Goal: Task Accomplishment & Management: Complete application form

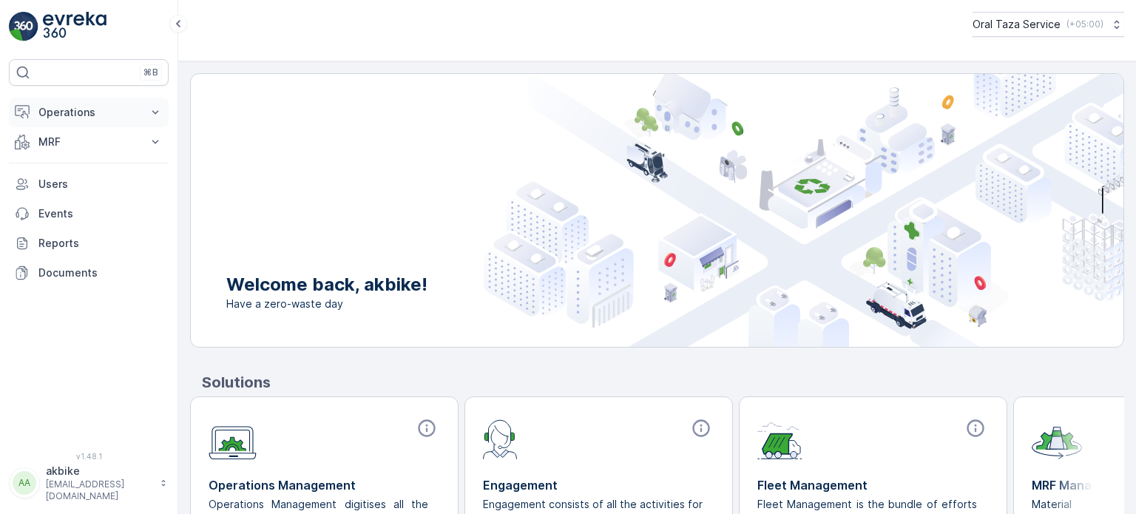
click at [68, 113] on p "Operations" at bounding box center [88, 112] width 101 height 15
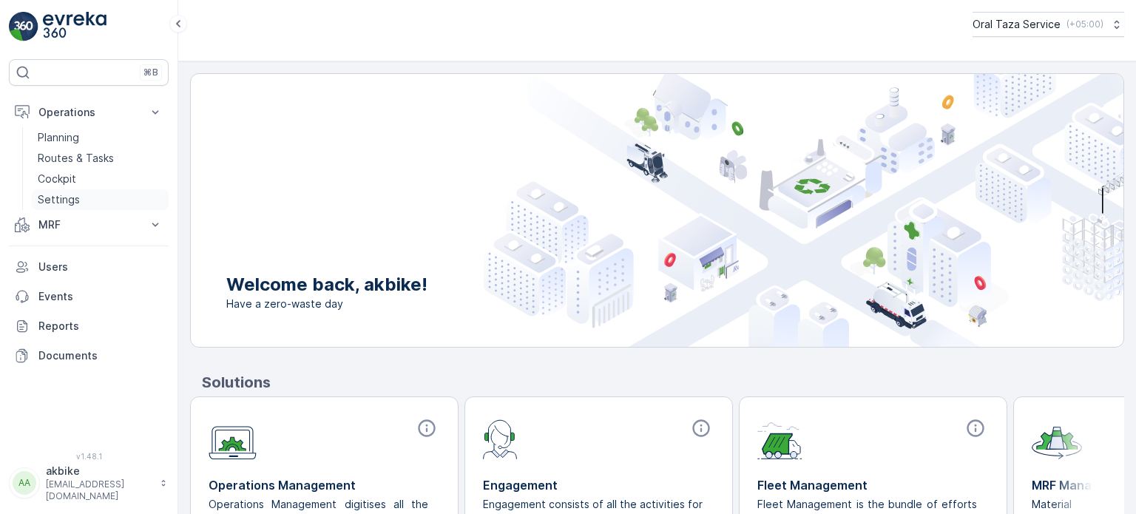
click at [78, 200] on link "Settings" at bounding box center [100, 199] width 137 height 21
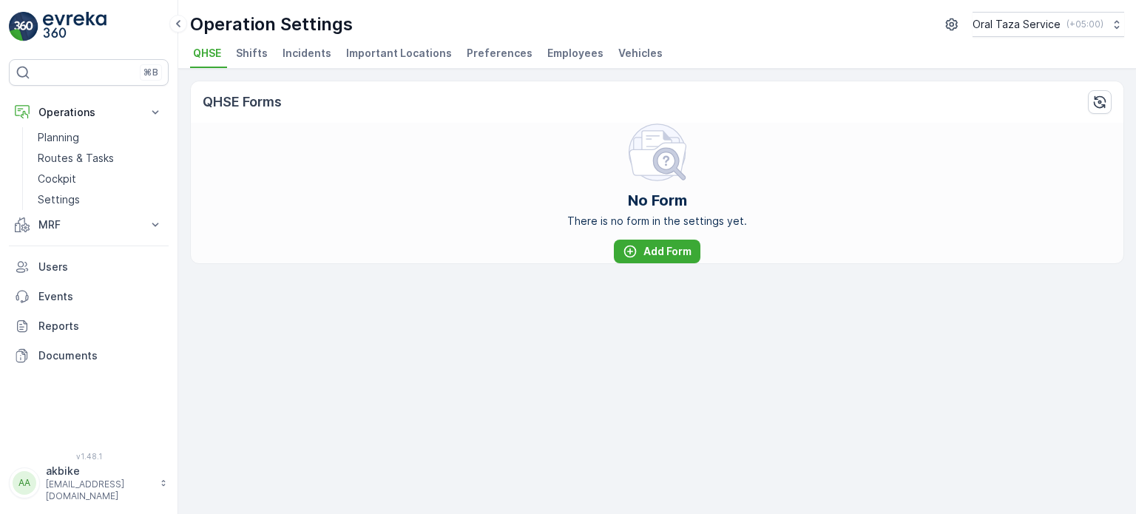
click at [554, 47] on span "Employees" at bounding box center [575, 53] width 56 height 15
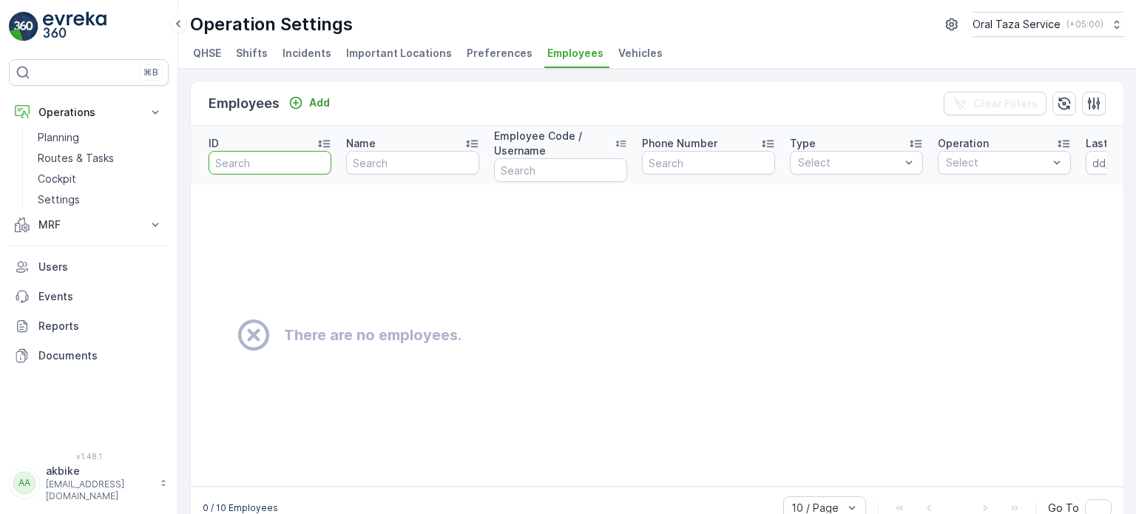
click at [271, 162] on input "text" at bounding box center [270, 163] width 123 height 24
type input "001"
click at [304, 100] on div "Add" at bounding box center [308, 102] width 41 height 15
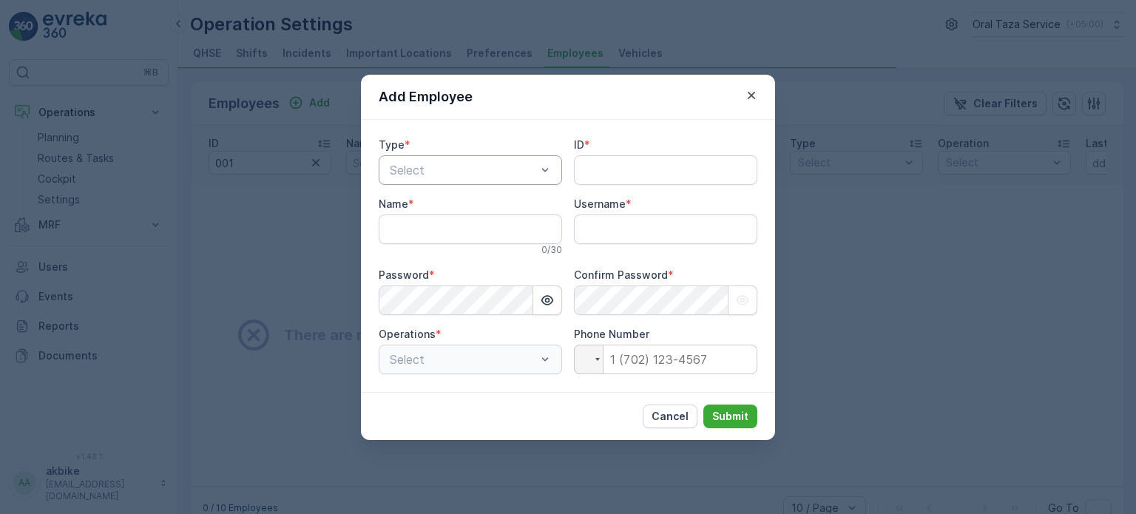
type input "akbike"
click at [449, 166] on div at bounding box center [462, 169] width 149 height 13
click at [453, 201] on div "Captain" at bounding box center [470, 206] width 166 height 13
click at [599, 174] on input "ID" at bounding box center [665, 170] width 183 height 30
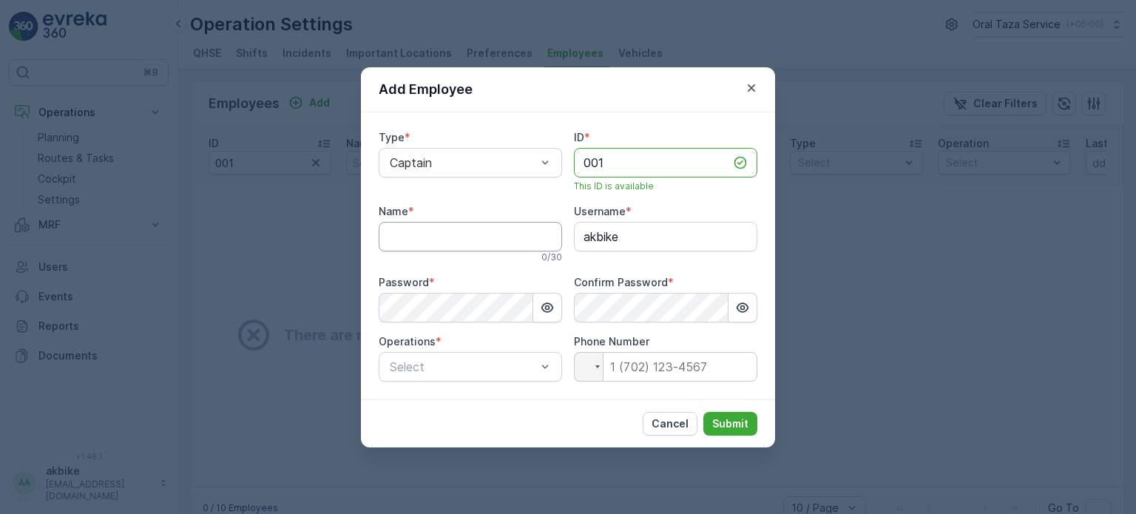
type input "001"
click at [426, 223] on input "Name" at bounding box center [470, 237] width 183 height 30
type input "[PERSON_NAME]"
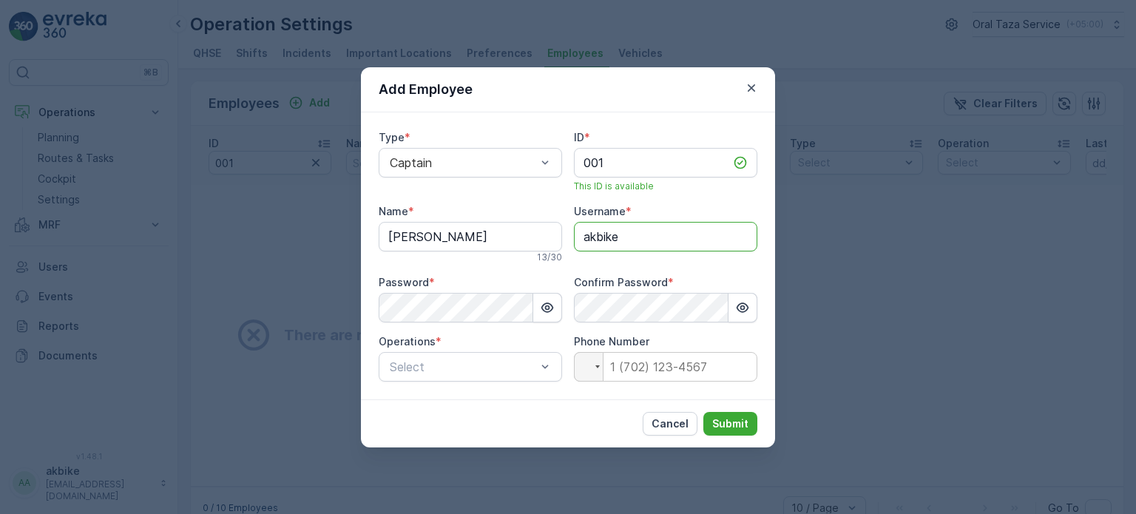
drag, startPoint x: 620, startPoint y: 234, endPoint x: 577, endPoint y: 234, distance: 43.6
click at [577, 234] on input "akbike" at bounding box center [665, 237] width 183 height 30
type input "ф"
type input "amirkhan"
click at [364, 306] on div "Type * Captain ID * 001 This ID is available Name * [PERSON_NAME] 13 / 30 Usern…" at bounding box center [568, 255] width 414 height 287
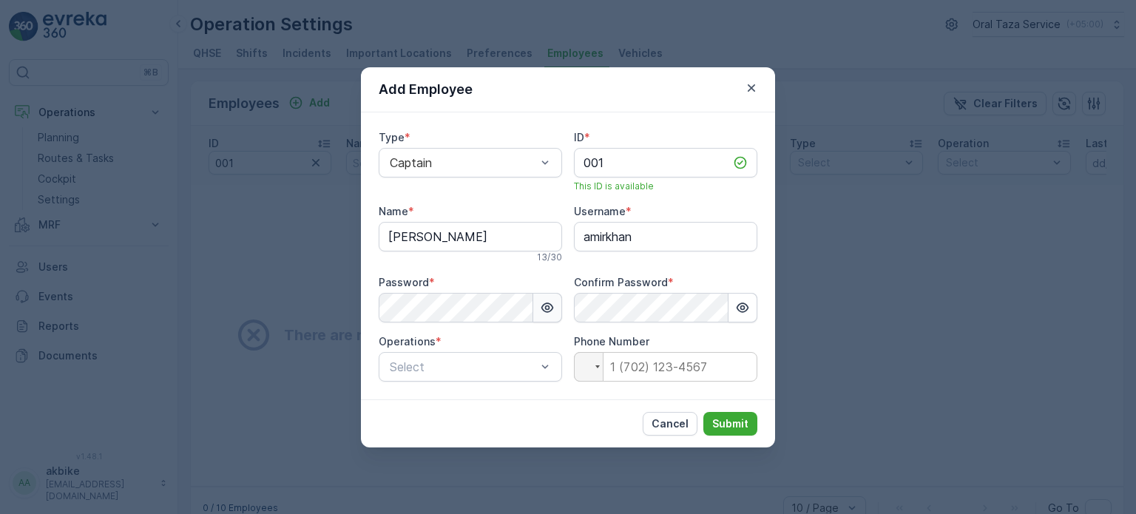
click at [544, 305] on icon "button" at bounding box center [547, 307] width 15 height 15
click at [317, 319] on div "Add Employee Type * Captain ID * 001 This ID is available Name * [PERSON_NAME] …" at bounding box center [568, 257] width 1136 height 514
click at [341, 304] on div "Add Employee Type * Captain ID * 001 This ID is available Name * [PERSON_NAME] …" at bounding box center [568, 257] width 1136 height 514
click at [510, 428] on p "сетчатыe контейнера" at bounding box center [460, 430] width 115 height 15
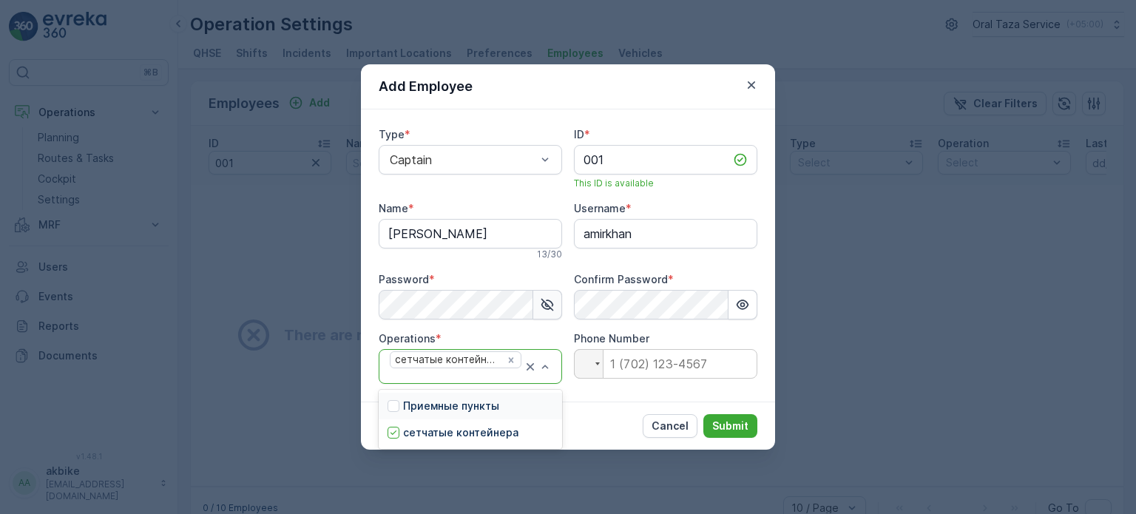
click at [476, 409] on p "Приемные пункты" at bounding box center [451, 406] width 96 height 15
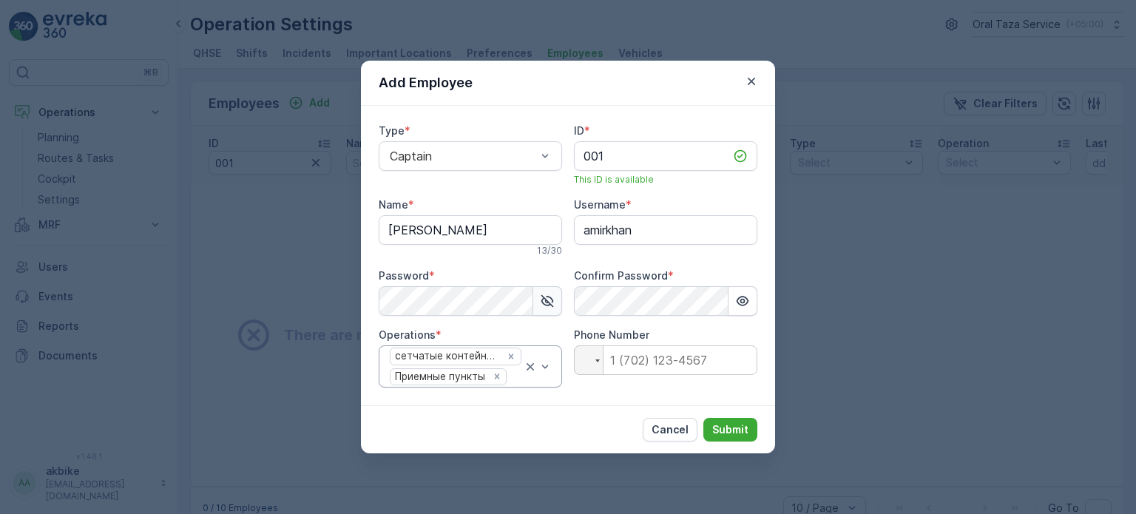
click at [534, 407] on div "Cancel Submit" at bounding box center [568, 429] width 414 height 48
click at [589, 369] on div at bounding box center [589, 360] width 28 height 28
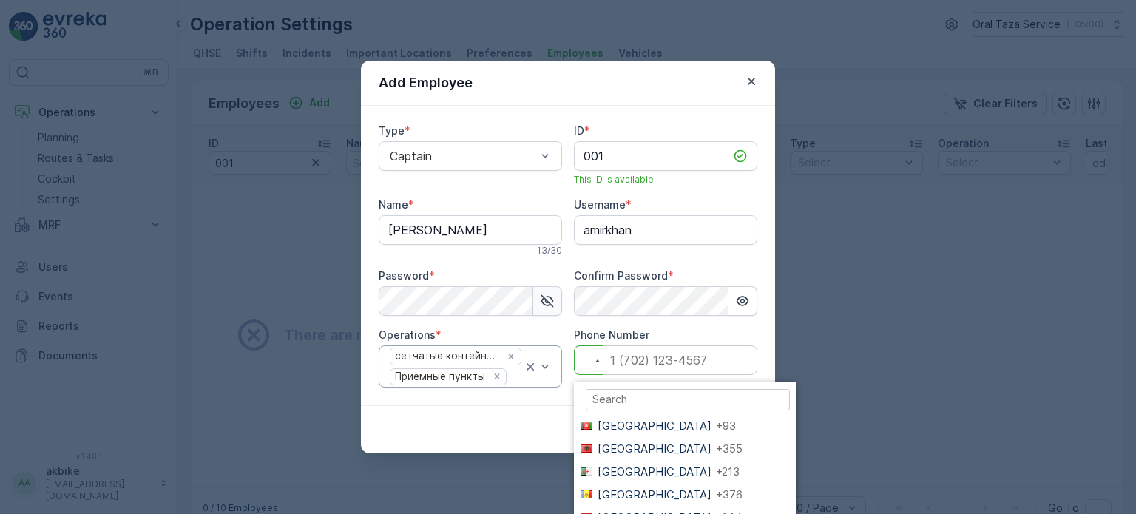
click at [758, 349] on div "Type * Captain ID * 001 This ID is available Name * [PERSON_NAME][GEOGRAPHIC_DA…" at bounding box center [568, 255] width 414 height 299
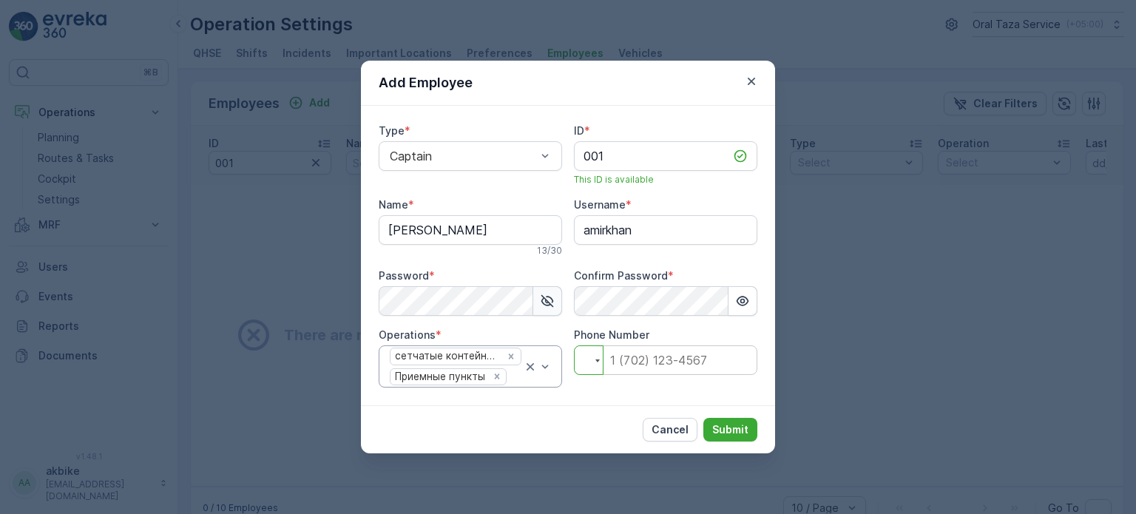
click at [595, 355] on div at bounding box center [589, 360] width 28 height 28
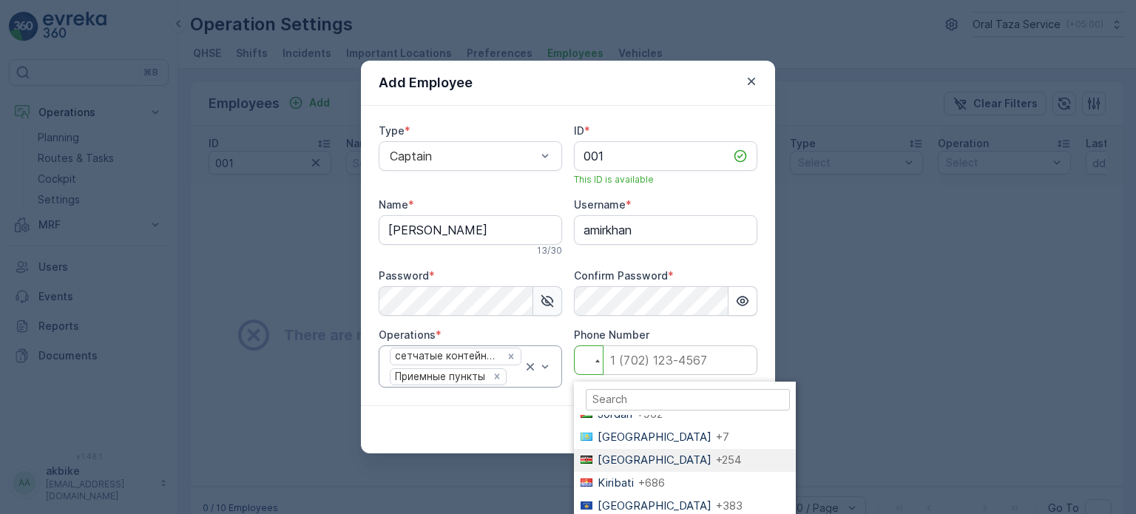
scroll to position [2145, 0]
click at [633, 433] on span "[GEOGRAPHIC_DATA]" at bounding box center [655, 440] width 114 height 14
type input "+7"
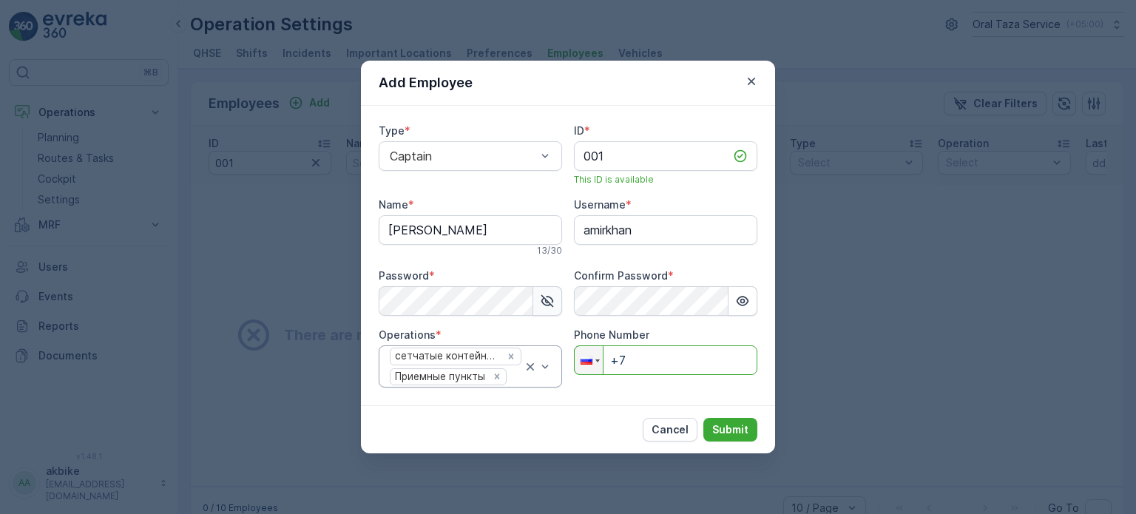
click at [647, 362] on input "+7" at bounding box center [665, 360] width 183 height 30
click at [591, 364] on div at bounding box center [587, 360] width 12 height 8
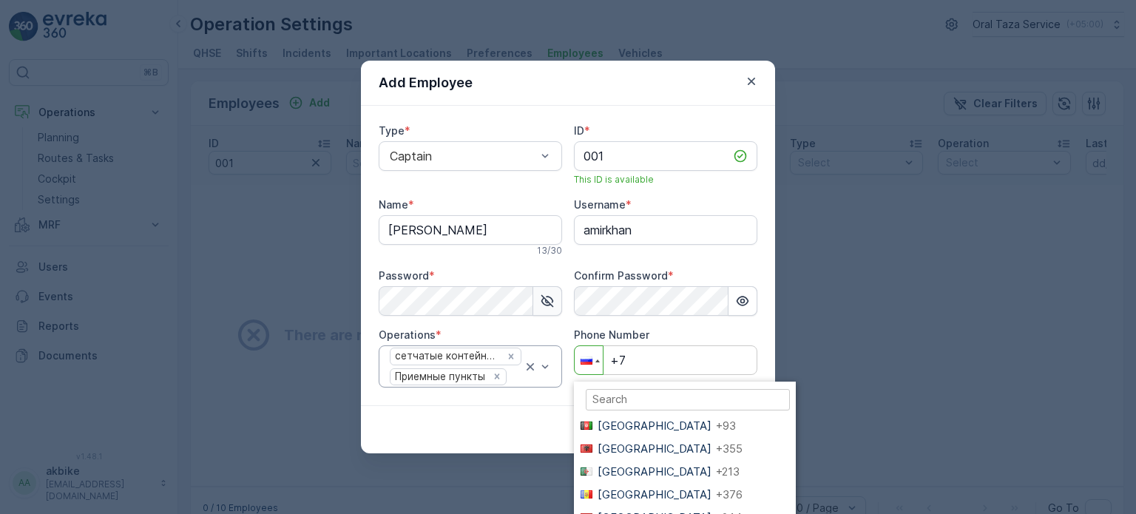
scroll to position [3470, 0]
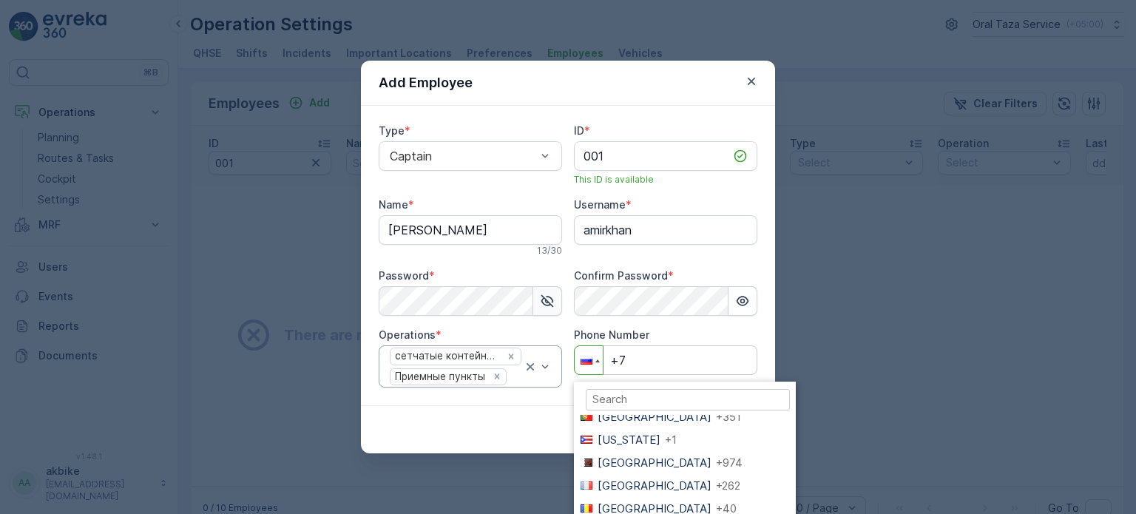
click at [610, 396] on input "search" at bounding box center [688, 399] width 204 height 21
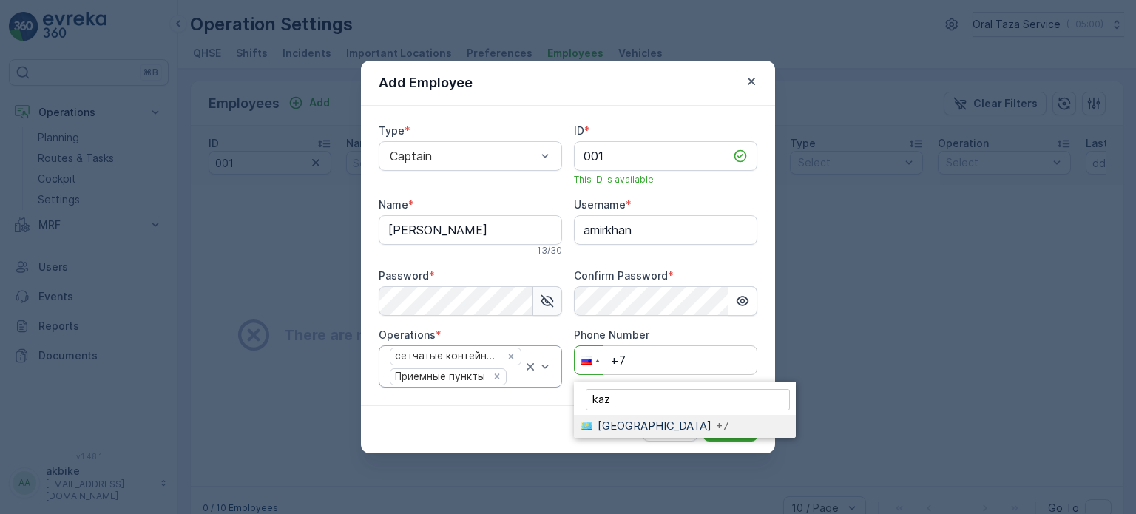
type input "kaz"
click at [620, 424] on span "[GEOGRAPHIC_DATA]" at bounding box center [655, 426] width 114 height 14
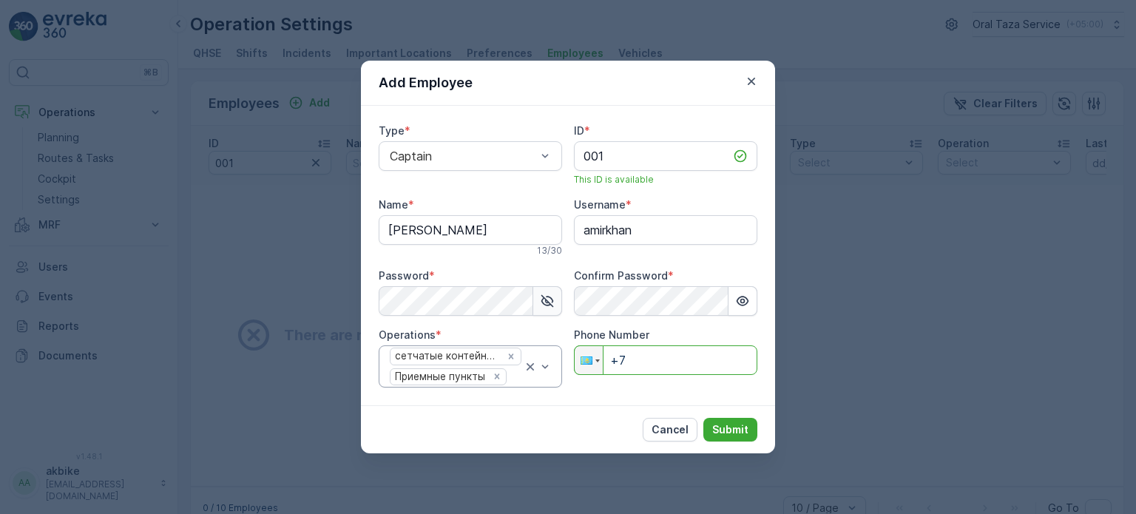
click at [633, 351] on input "+7" at bounding box center [665, 360] width 183 height 30
type input "[PHONE_NUMBER]"
click at [728, 431] on p "Submit" at bounding box center [730, 429] width 36 height 15
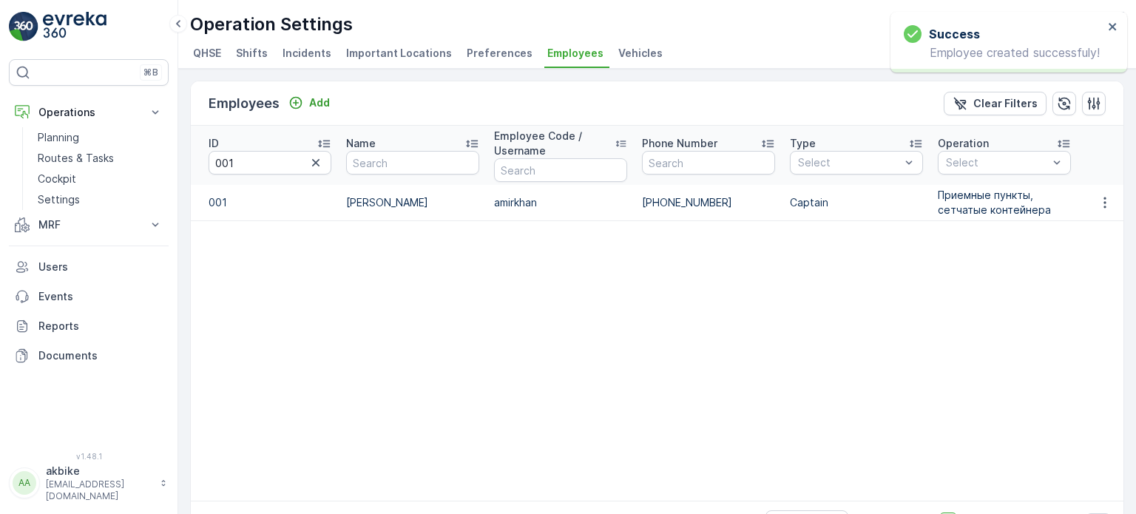
click at [566, 314] on table "ID 001 Name Employee Code / Username Phone Number Type Select Operation Select …" at bounding box center [768, 313] width 1155 height 375
click at [313, 102] on p "Add" at bounding box center [319, 102] width 21 height 15
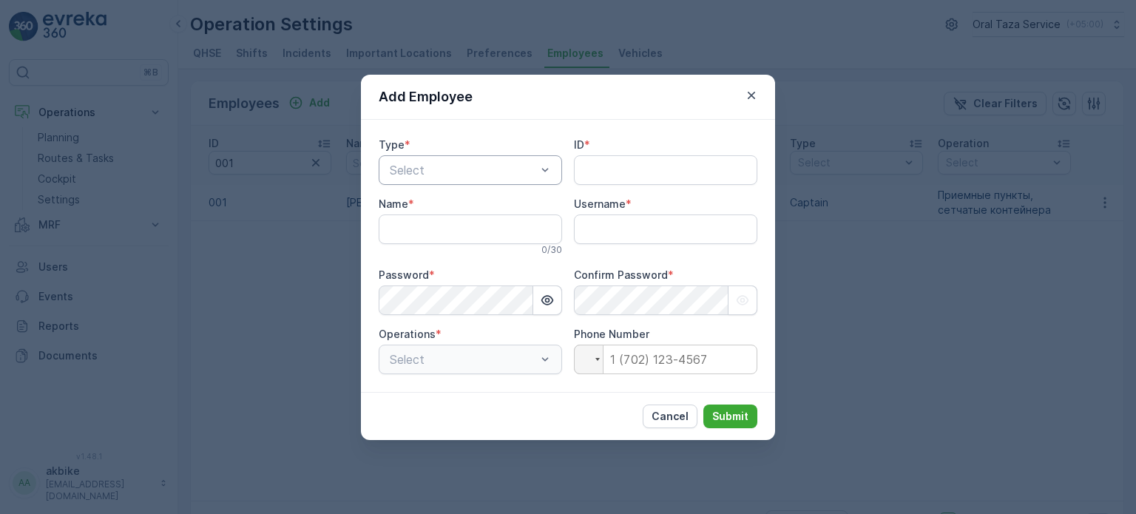
type input "akbike"
click at [482, 171] on div at bounding box center [462, 169] width 149 height 13
click at [482, 203] on div "Captain" at bounding box center [470, 206] width 166 height 13
click at [589, 162] on input "ID" at bounding box center [665, 170] width 183 height 30
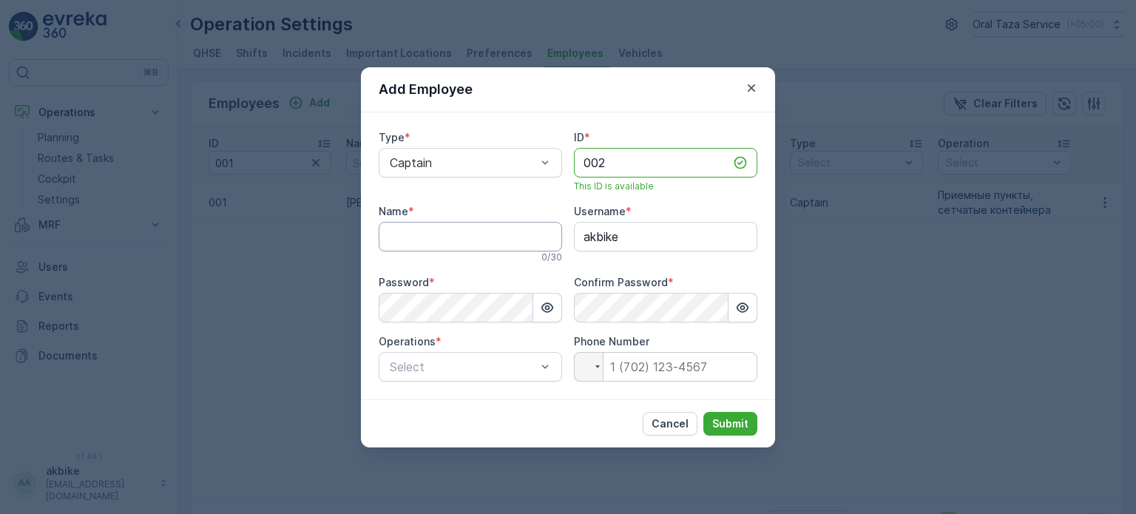
type input "002"
click at [450, 232] on input "Name" at bounding box center [470, 237] width 183 height 30
type input "Ф"
type input "[PERSON_NAME]"
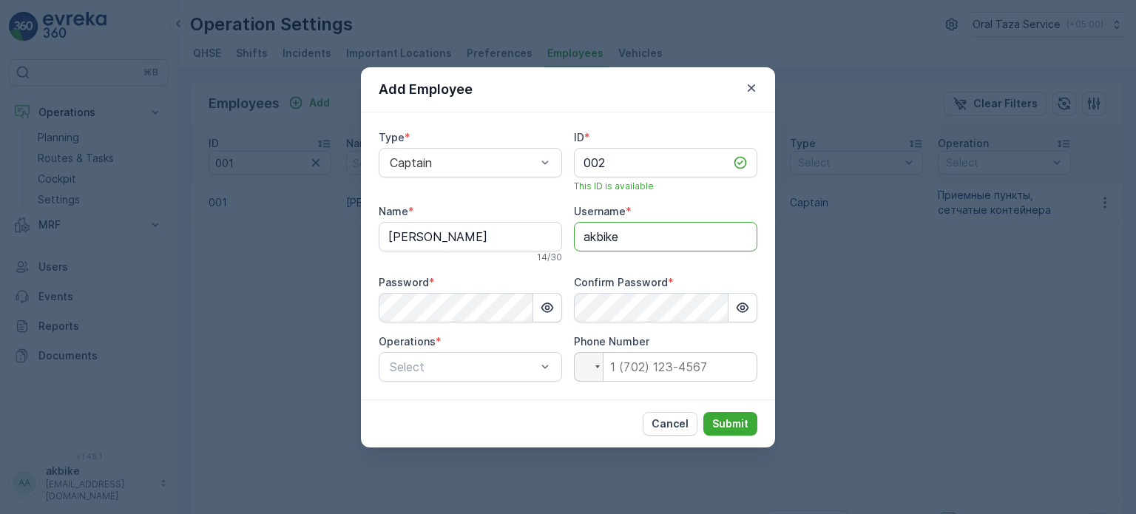
click at [648, 241] on input "akbike" at bounding box center [665, 237] width 183 height 30
drag, startPoint x: 639, startPoint y: 236, endPoint x: 566, endPoint y: 236, distance: 73.2
click at [566, 236] on div "Type * Captain ID * 002 This ID is available Name * [PERSON_NAME] 14 / 30 Usern…" at bounding box center [568, 255] width 379 height 251
type input "alibi"
click at [367, 310] on div "Type * Captain ID * 002 This ID is available Name * [PERSON_NAME] 14 / 30 Usern…" at bounding box center [568, 255] width 414 height 287
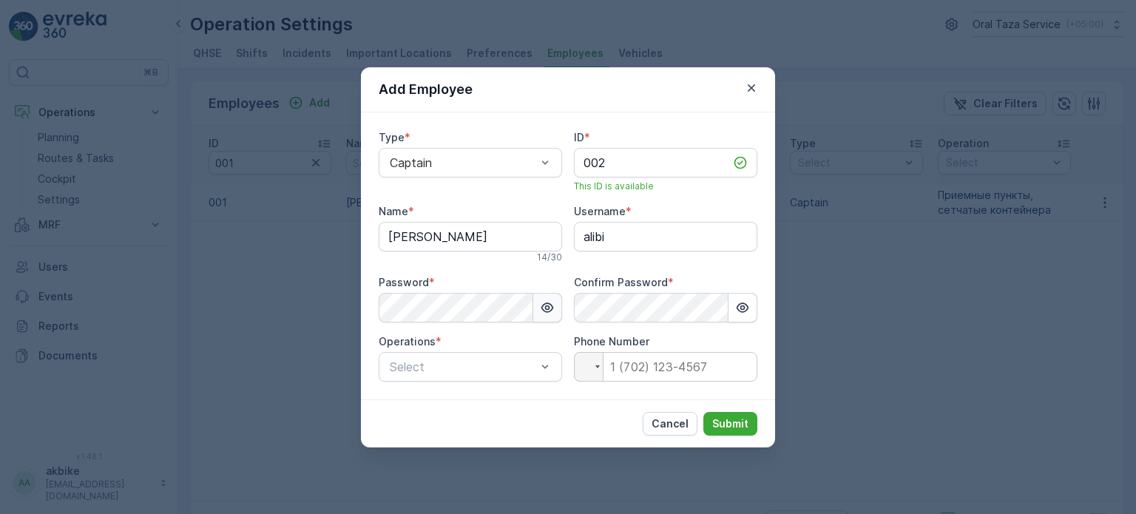
click at [546, 313] on icon "button" at bounding box center [547, 307] width 15 height 15
click at [325, 305] on div "Add Employee Type * Captain ID * 002 This ID is available Name * [PERSON_NAME] …" at bounding box center [568, 257] width 1136 height 514
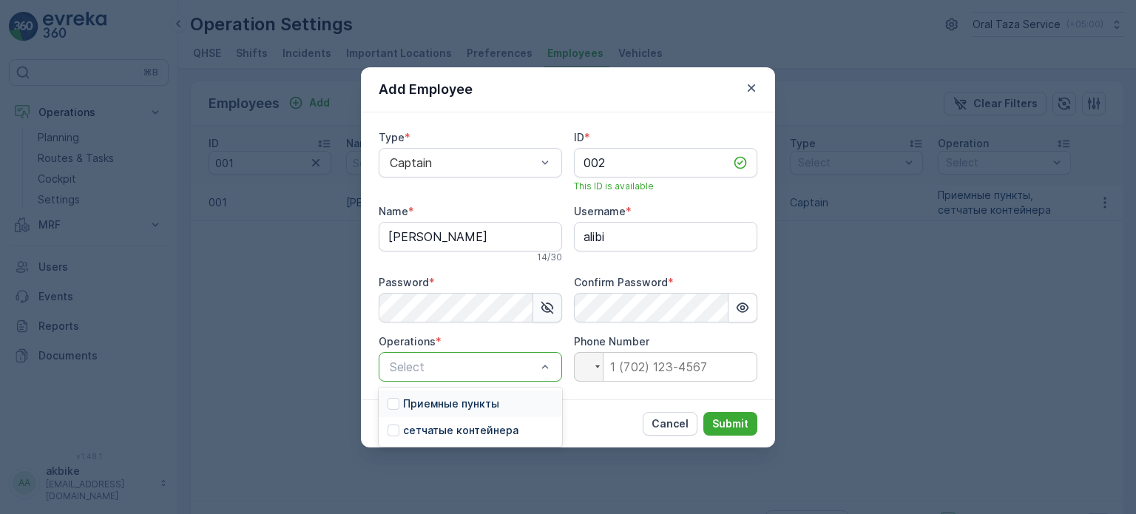
click at [499, 407] on div "Приемные пункты" at bounding box center [470, 403] width 183 height 27
click at [600, 370] on div at bounding box center [589, 367] width 28 height 28
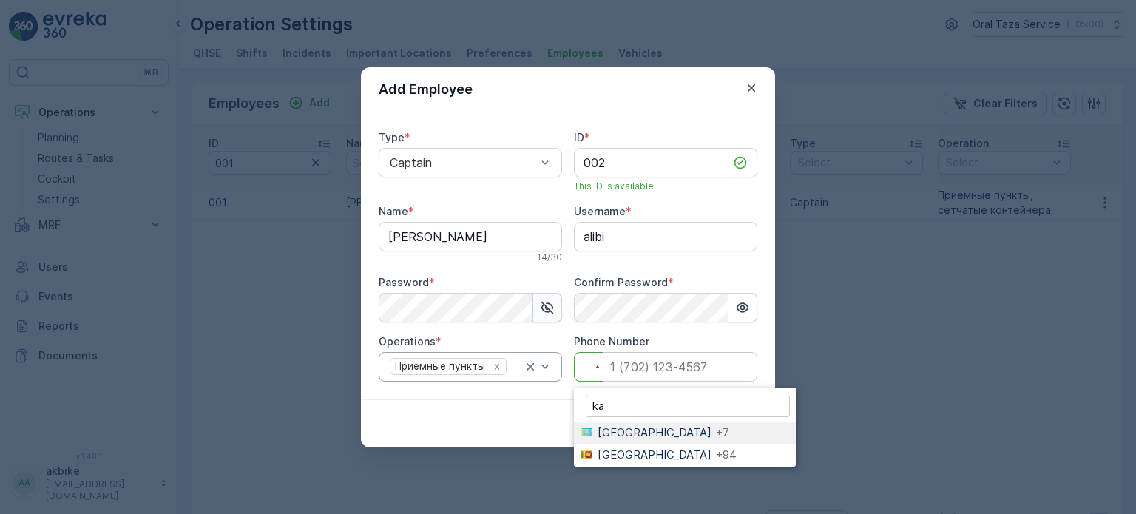
type input "ka"
click at [629, 424] on li "Kazakhstan +7" at bounding box center [685, 433] width 222 height 23
type input "+7"
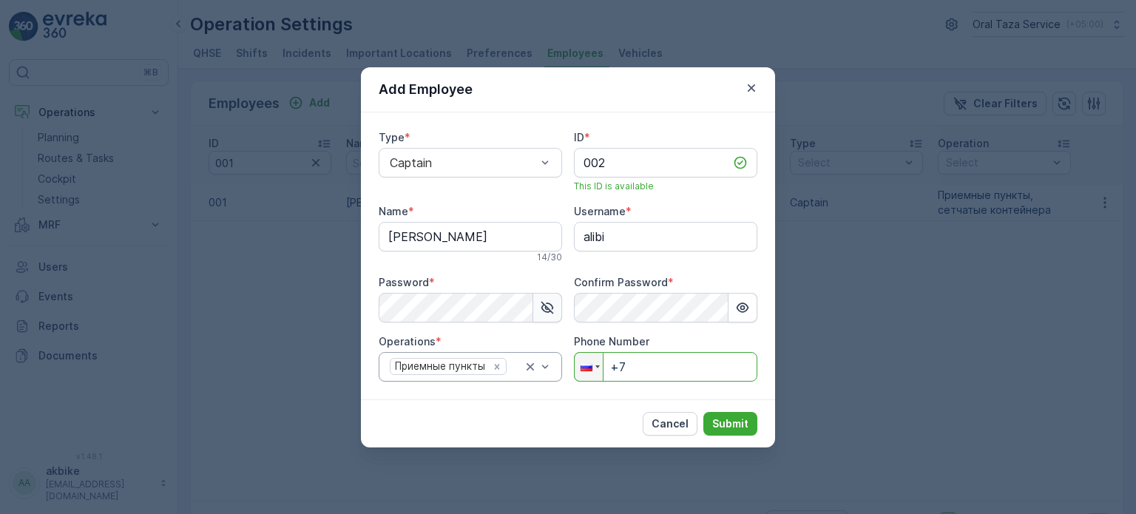
click at [633, 363] on input "+7" at bounding box center [665, 367] width 183 height 30
click at [627, 363] on input "+7" at bounding box center [665, 367] width 183 height 30
click at [651, 360] on input "+7" at bounding box center [665, 367] width 183 height 30
drag, startPoint x: 648, startPoint y: 363, endPoint x: 595, endPoint y: 366, distance: 53.3
click at [595, 366] on div "Phone +7" at bounding box center [665, 367] width 183 height 30
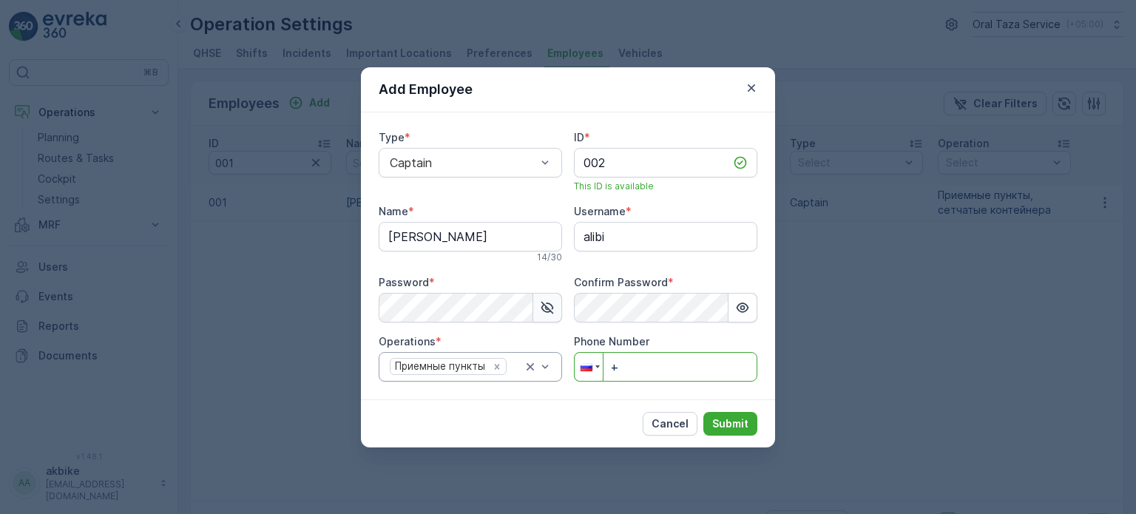
type input "+"
click at [592, 366] on div at bounding box center [589, 367] width 28 height 28
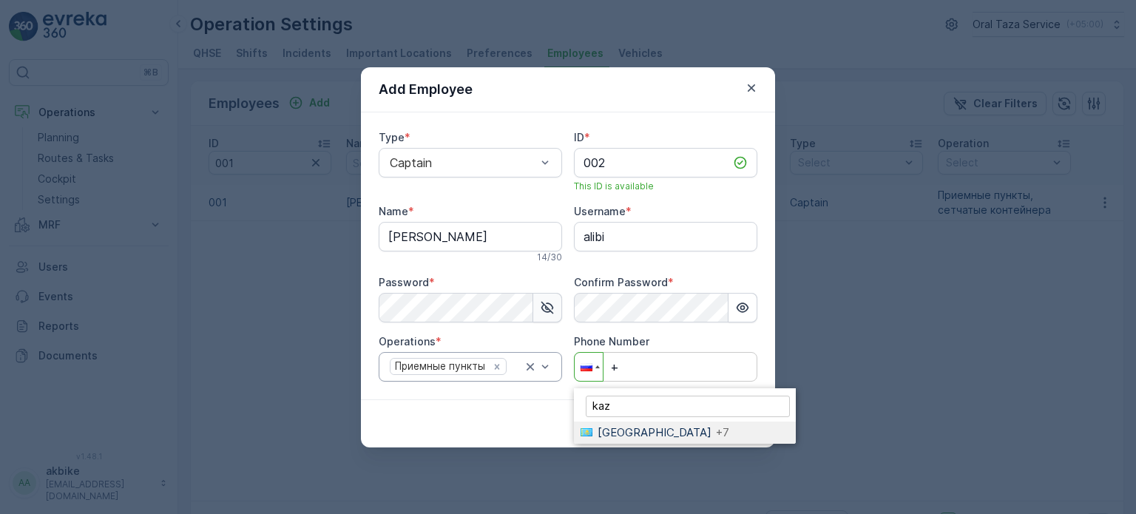
type input "kaz"
click at [603, 428] on span "[GEOGRAPHIC_DATA]" at bounding box center [655, 432] width 114 height 14
type input "+7"
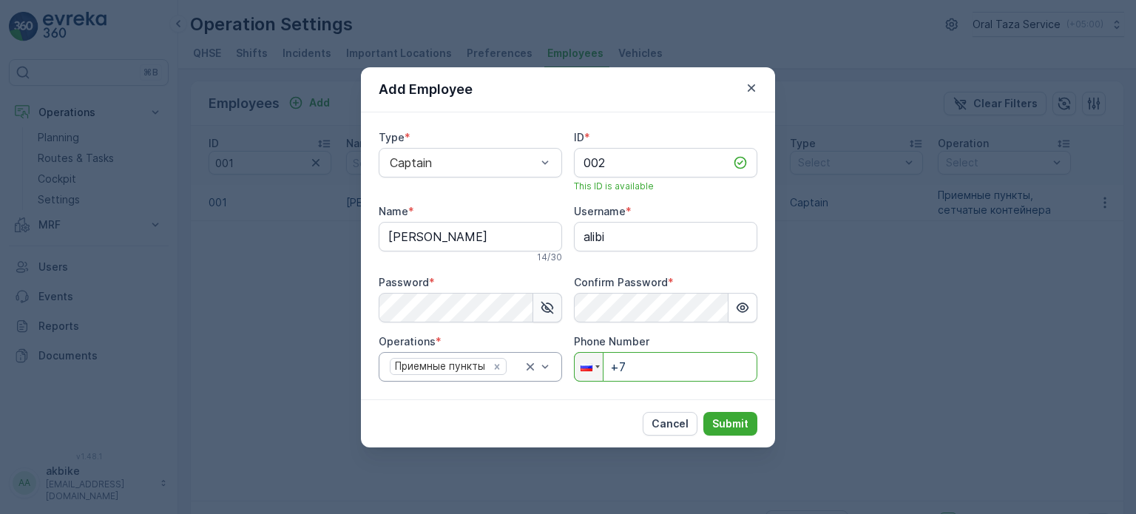
click at [627, 361] on input "+7" at bounding box center [665, 367] width 183 height 30
click at [597, 372] on div at bounding box center [589, 367] width 28 height 28
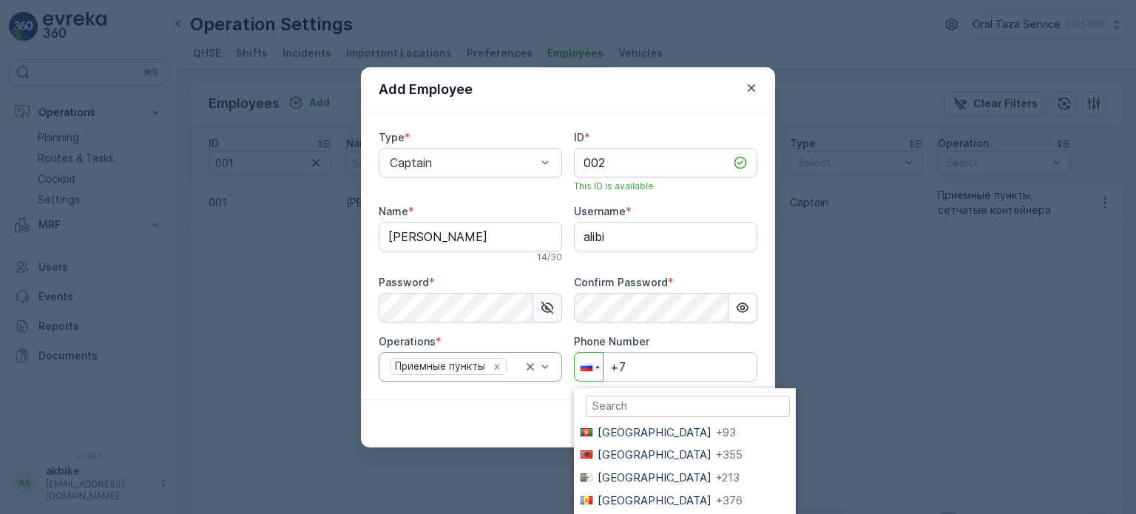
scroll to position [3470, 0]
click at [597, 410] on input "search" at bounding box center [688, 406] width 204 height 21
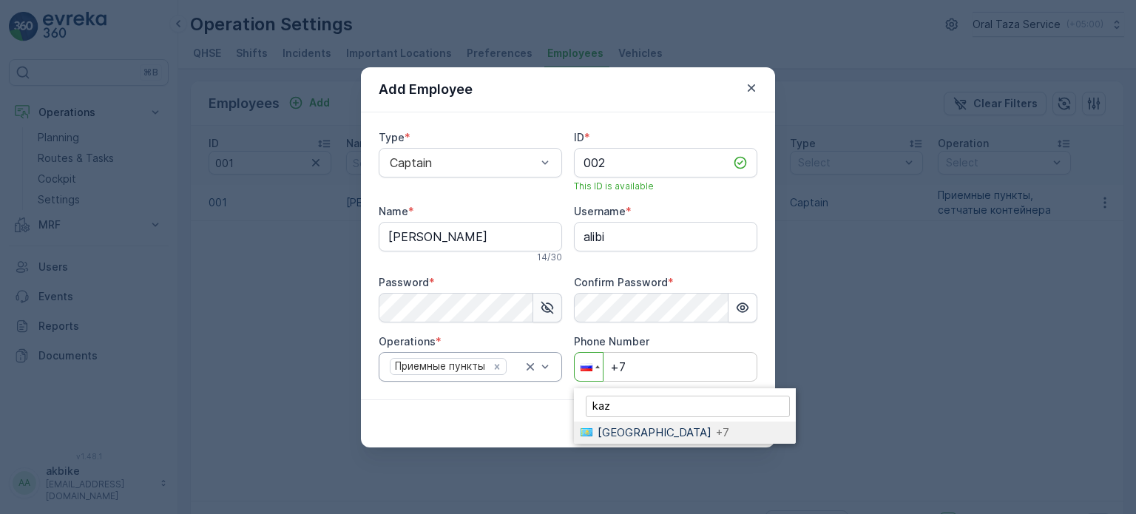
type input "kaz"
click at [625, 424] on li "Kazakhstan +7" at bounding box center [685, 433] width 222 height 23
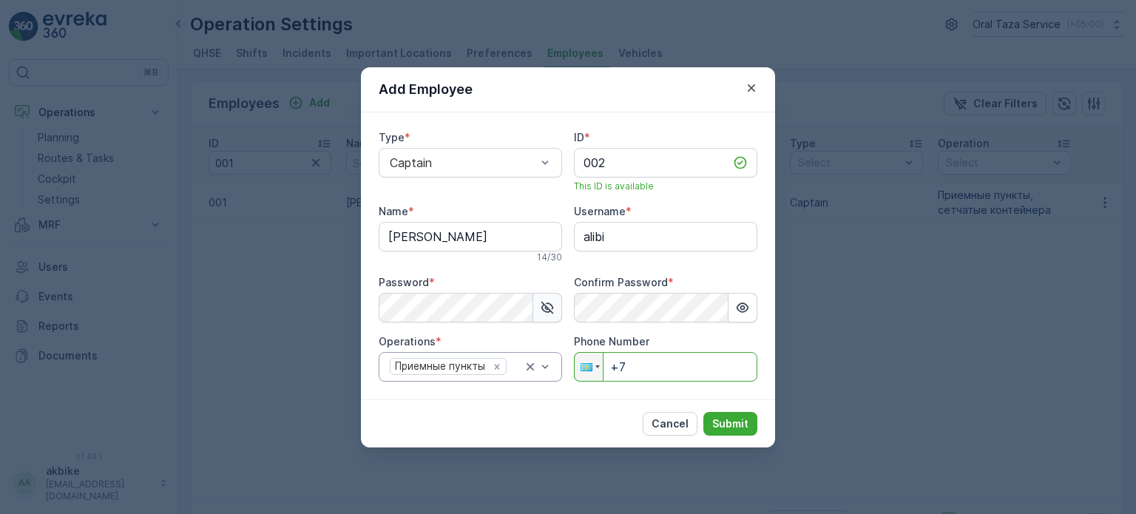
click at [654, 372] on input "+7" at bounding box center [665, 367] width 183 height 30
type input "[PHONE_NUMBER]"
click at [736, 415] on button "Submit" at bounding box center [730, 424] width 54 height 24
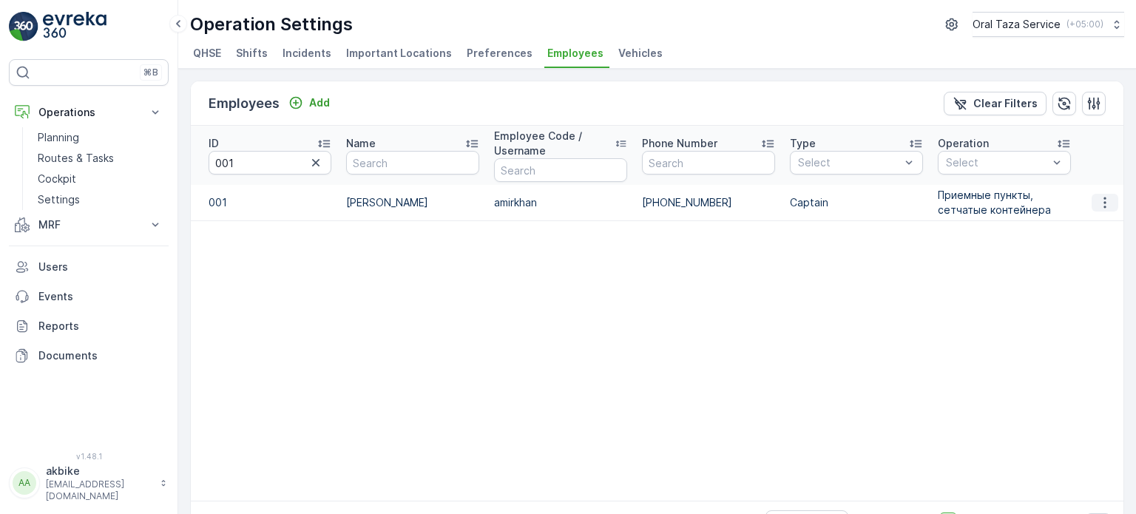
click at [1109, 203] on button "button" at bounding box center [1105, 203] width 27 height 18
click at [1114, 223] on span "Edit" at bounding box center [1104, 224] width 19 height 15
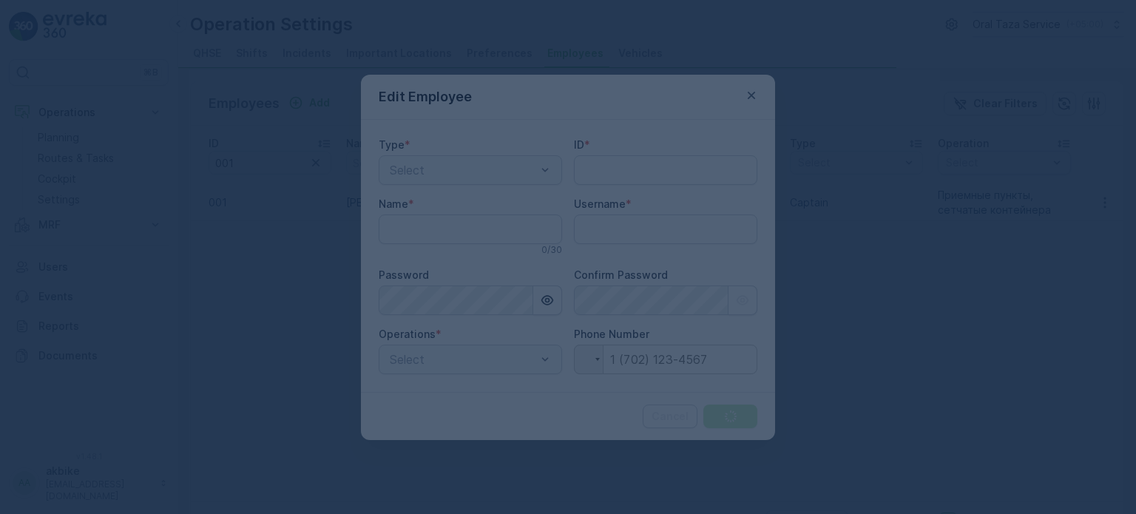
type input "001"
type input "[PERSON_NAME]"
type input "amirkhan"
type input "[PHONE_NUMBER]"
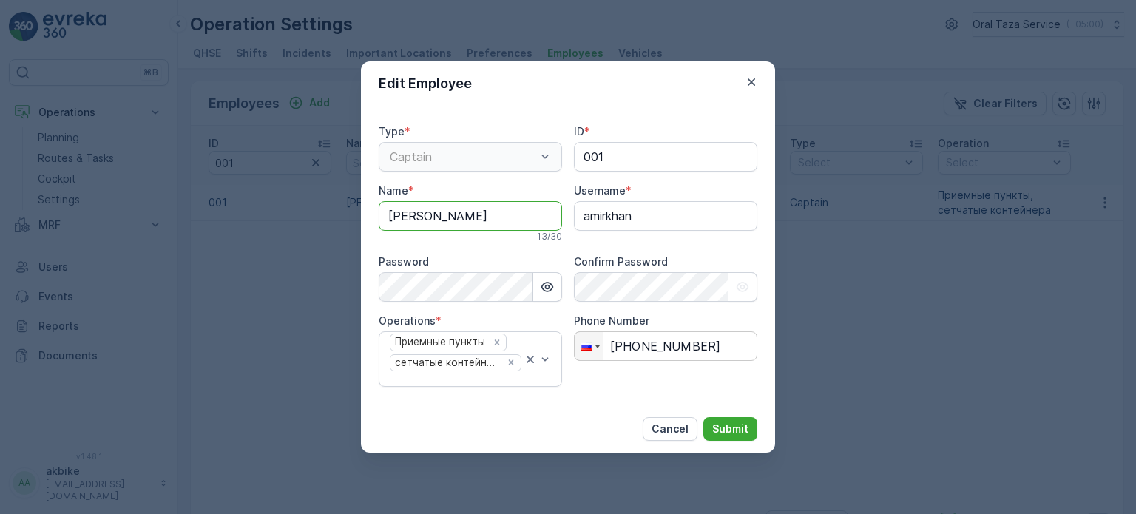
click at [398, 211] on input "[PERSON_NAME]" at bounding box center [470, 216] width 183 height 30
type input "[PERSON_NAME]"
click at [552, 290] on icon "button" at bounding box center [547, 287] width 15 height 15
click at [740, 280] on icon "button" at bounding box center [742, 287] width 15 height 15
click at [592, 351] on div at bounding box center [589, 346] width 28 height 28
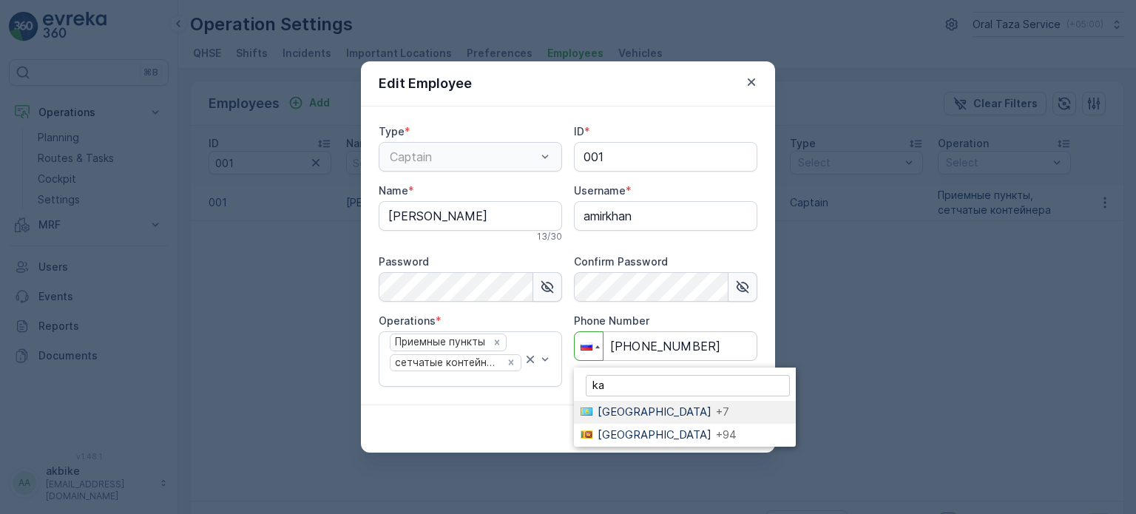
type input "ka"
click at [621, 413] on span "[GEOGRAPHIC_DATA]" at bounding box center [655, 412] width 114 height 14
type input "[PHONE_NUMBER]"
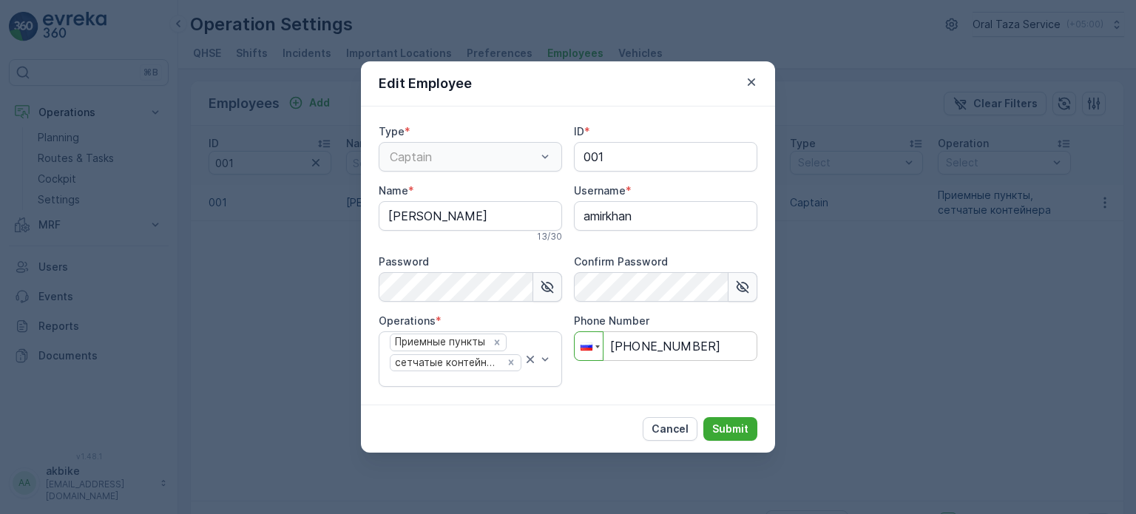
click at [599, 351] on div at bounding box center [589, 346] width 28 height 28
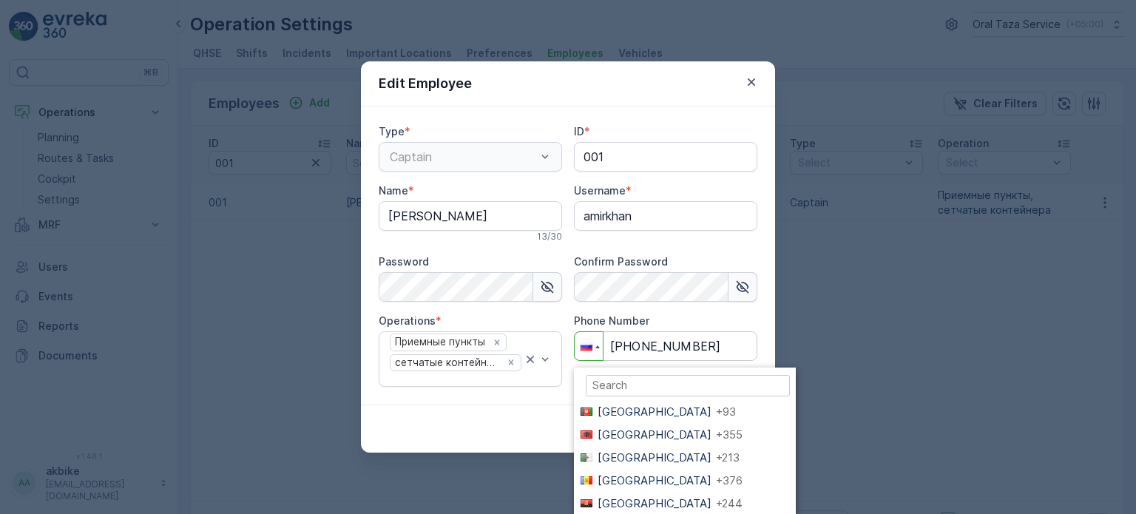
scroll to position [3470, 0]
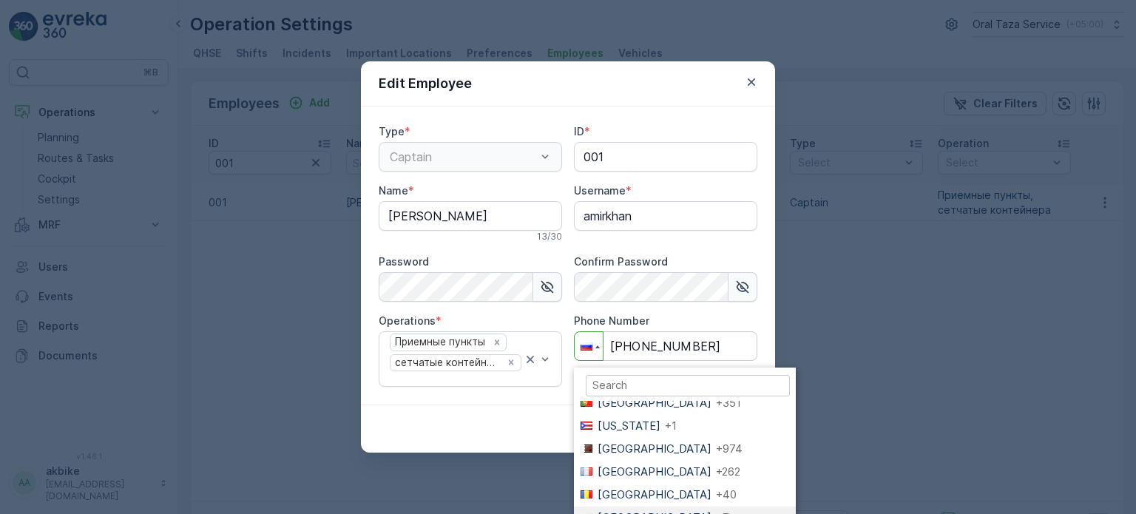
click at [617, 390] on input "search" at bounding box center [688, 385] width 204 height 21
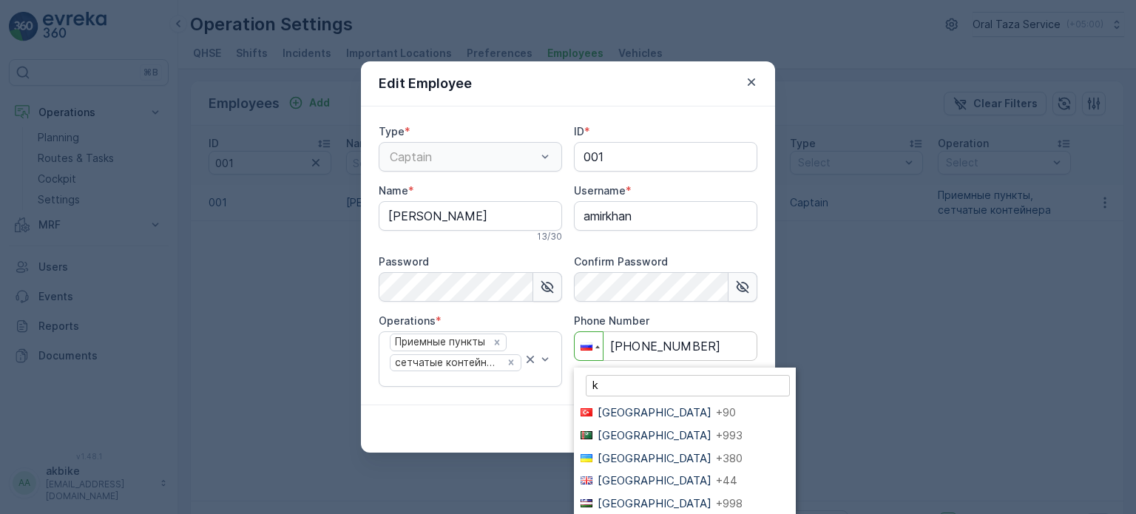
scroll to position [0, 0]
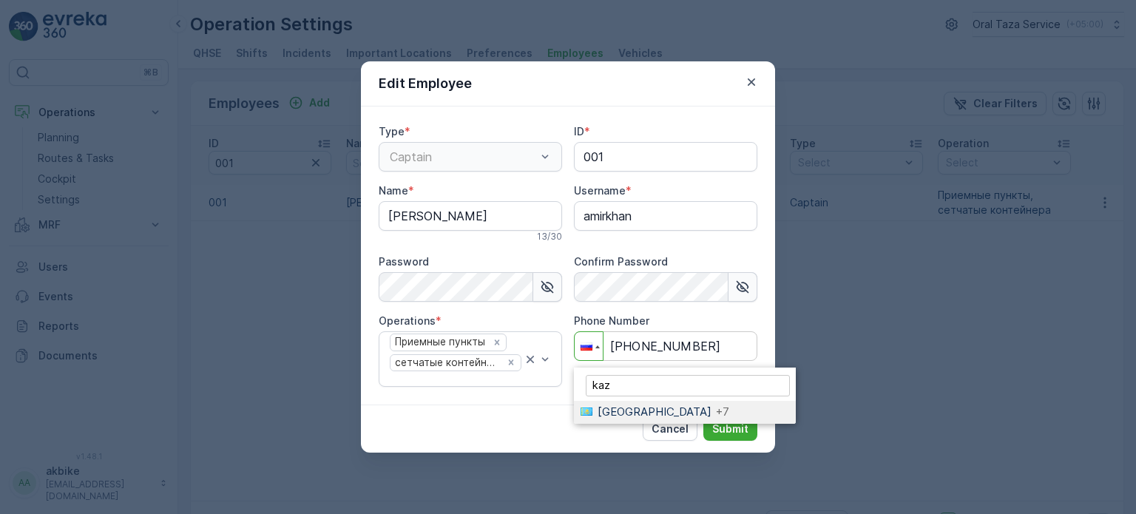
type input "kaz"
click at [609, 410] on span "[GEOGRAPHIC_DATA]" at bounding box center [655, 412] width 114 height 14
type input "[PHONE_NUMBER]"
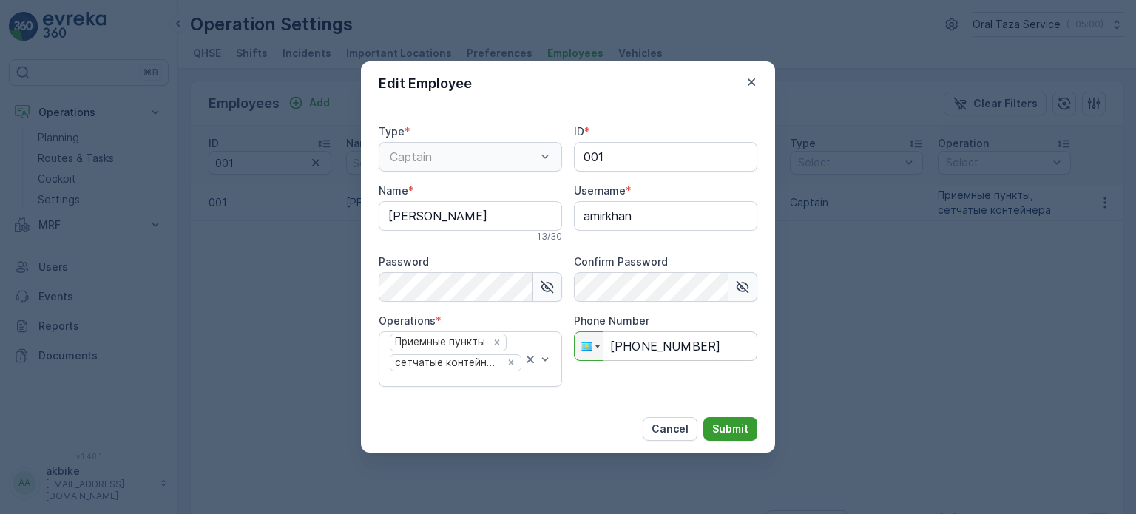
click at [745, 428] on p "Submit" at bounding box center [730, 429] width 36 height 15
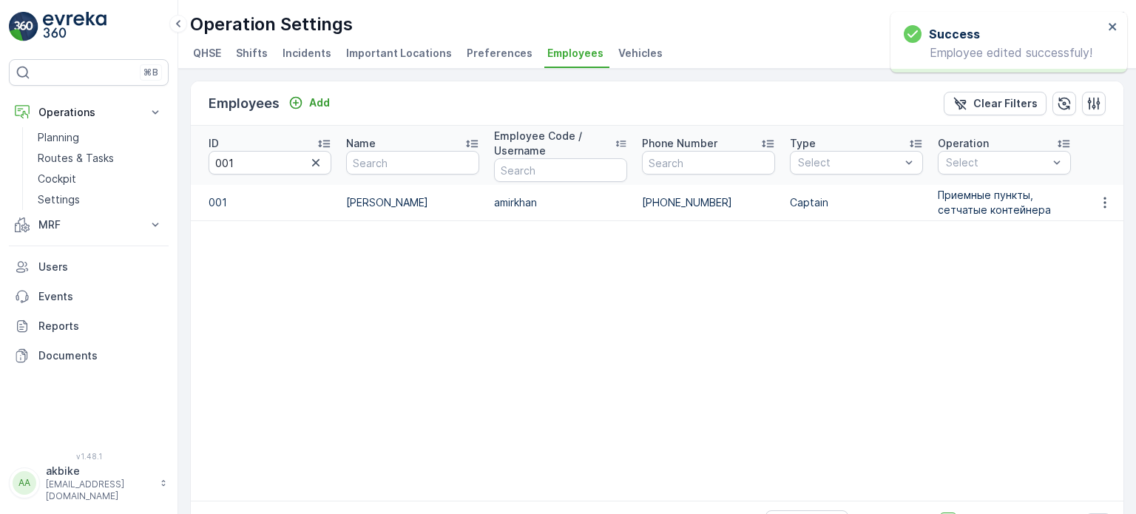
click at [559, 324] on table "ID 001 Name Employee Code / Username Phone Number Type Select Operation Select …" at bounding box center [768, 313] width 1155 height 375
click at [313, 156] on icon "button" at bounding box center [315, 162] width 15 height 15
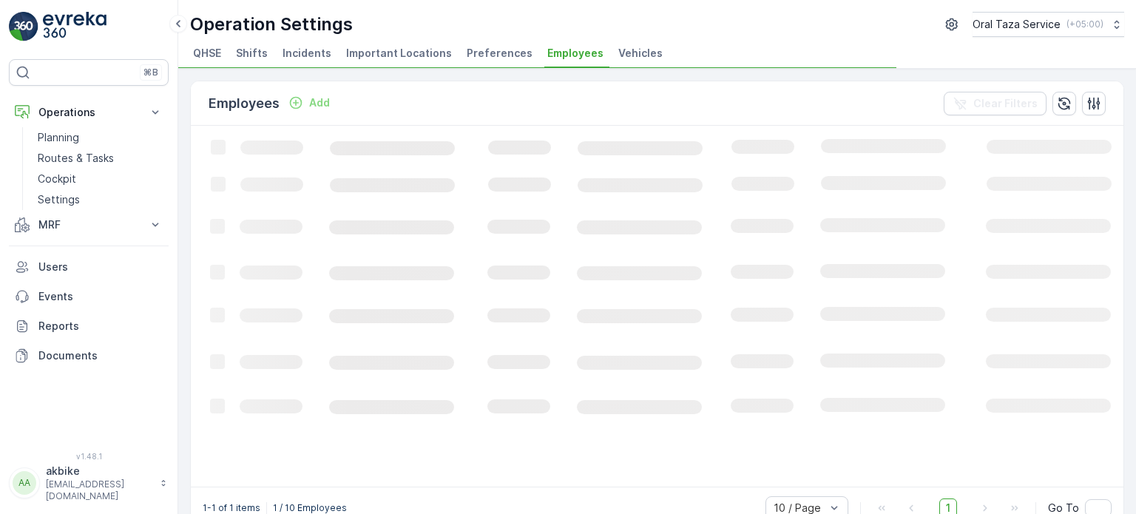
click at [280, 261] on icon "Loading..." at bounding box center [901, 305] width 1420 height 359
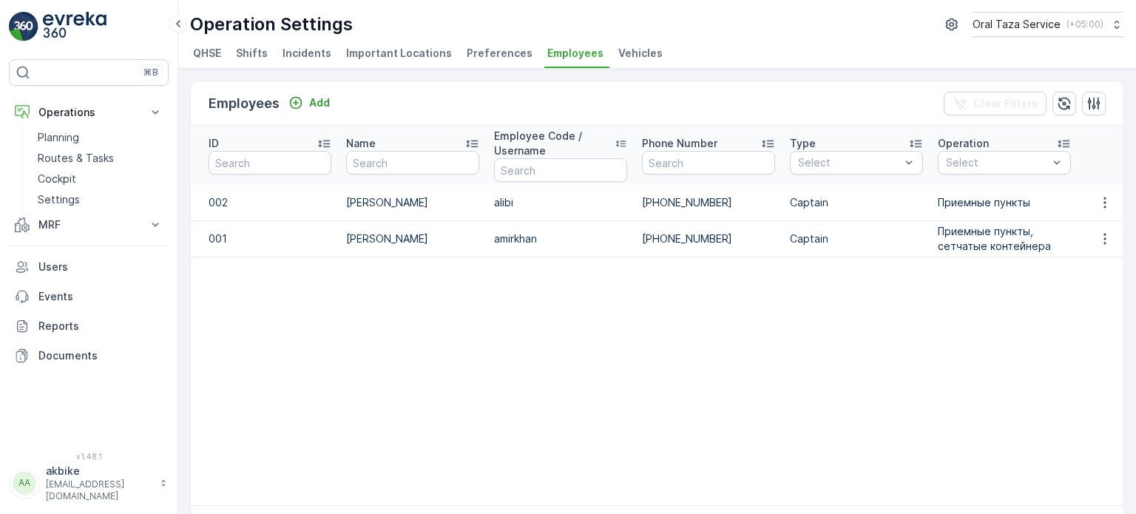
click at [337, 289] on td at bounding box center [265, 303] width 148 height 31
click at [481, 318] on table "ID Name Employee Code / Username Phone Number Type Select Operation Select Last…" at bounding box center [768, 315] width 1155 height 379
click at [784, 328] on table "ID Name Employee Code / Username Phone Number Type Select Operation Select Last…" at bounding box center [768, 315] width 1155 height 379
